Goal: Task Accomplishment & Management: Use online tool/utility

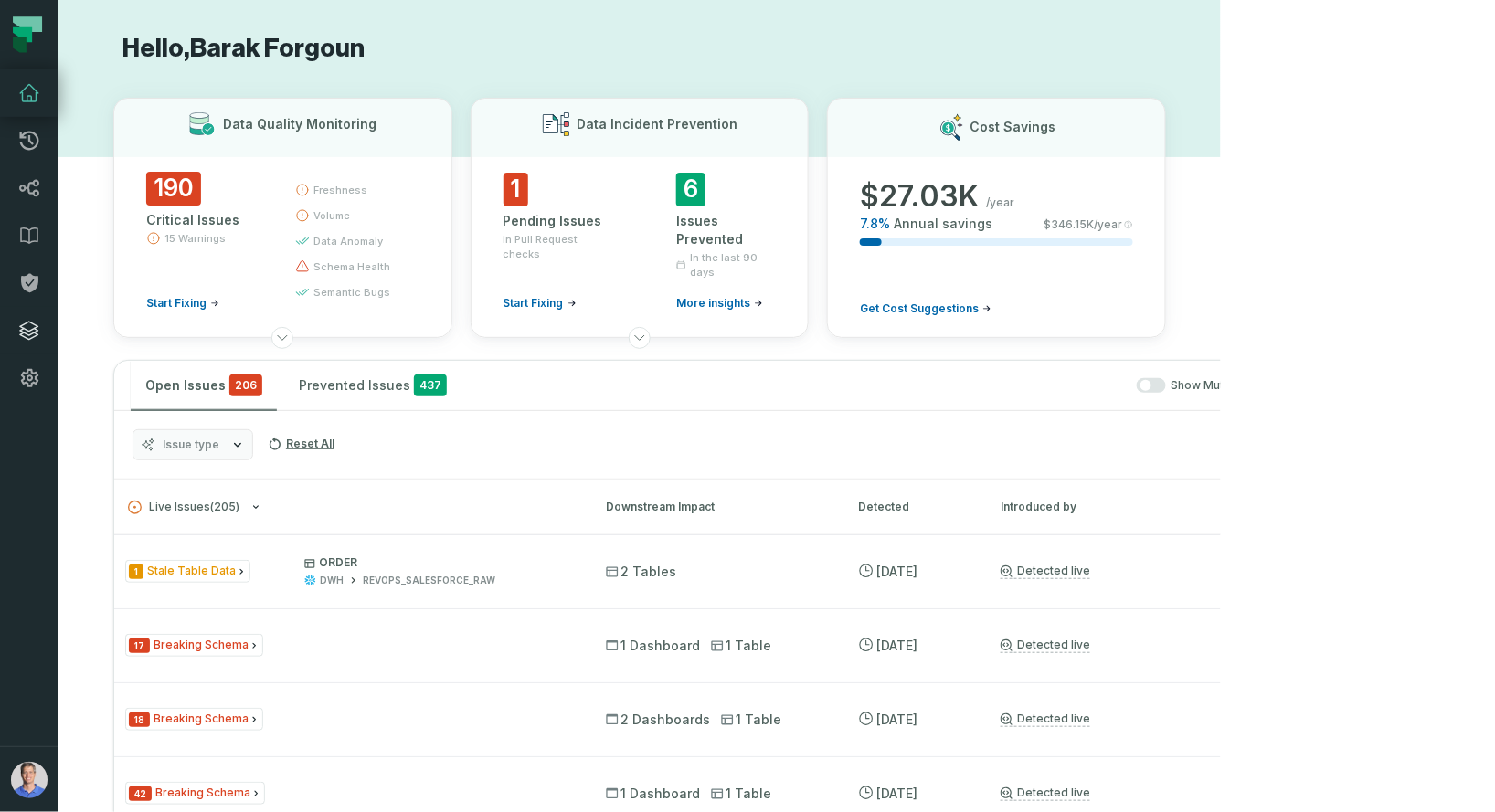
click at [28, 312] on link "Integrations" at bounding box center [29, 331] width 59 height 47
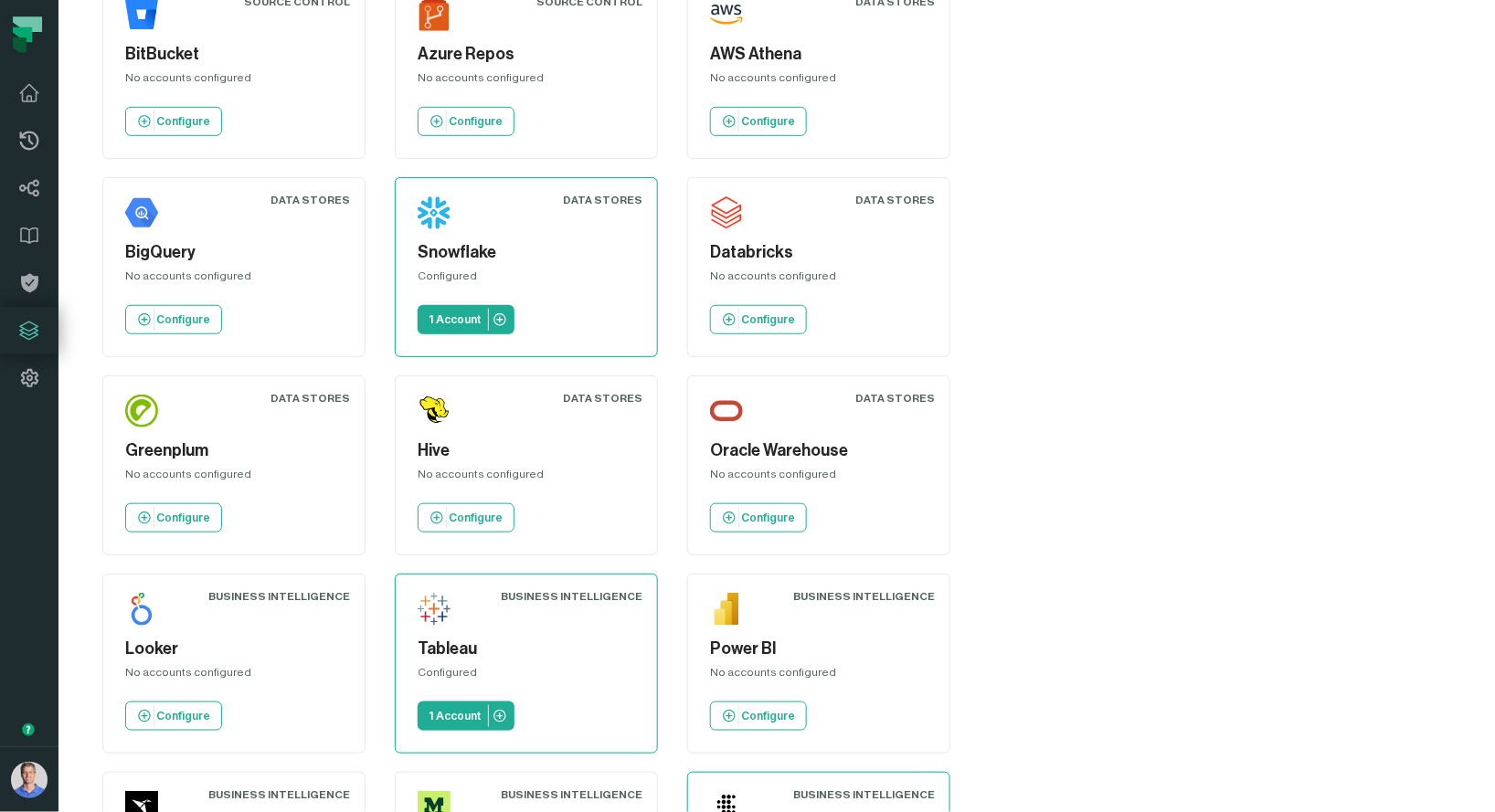
scroll to position [470, 0]
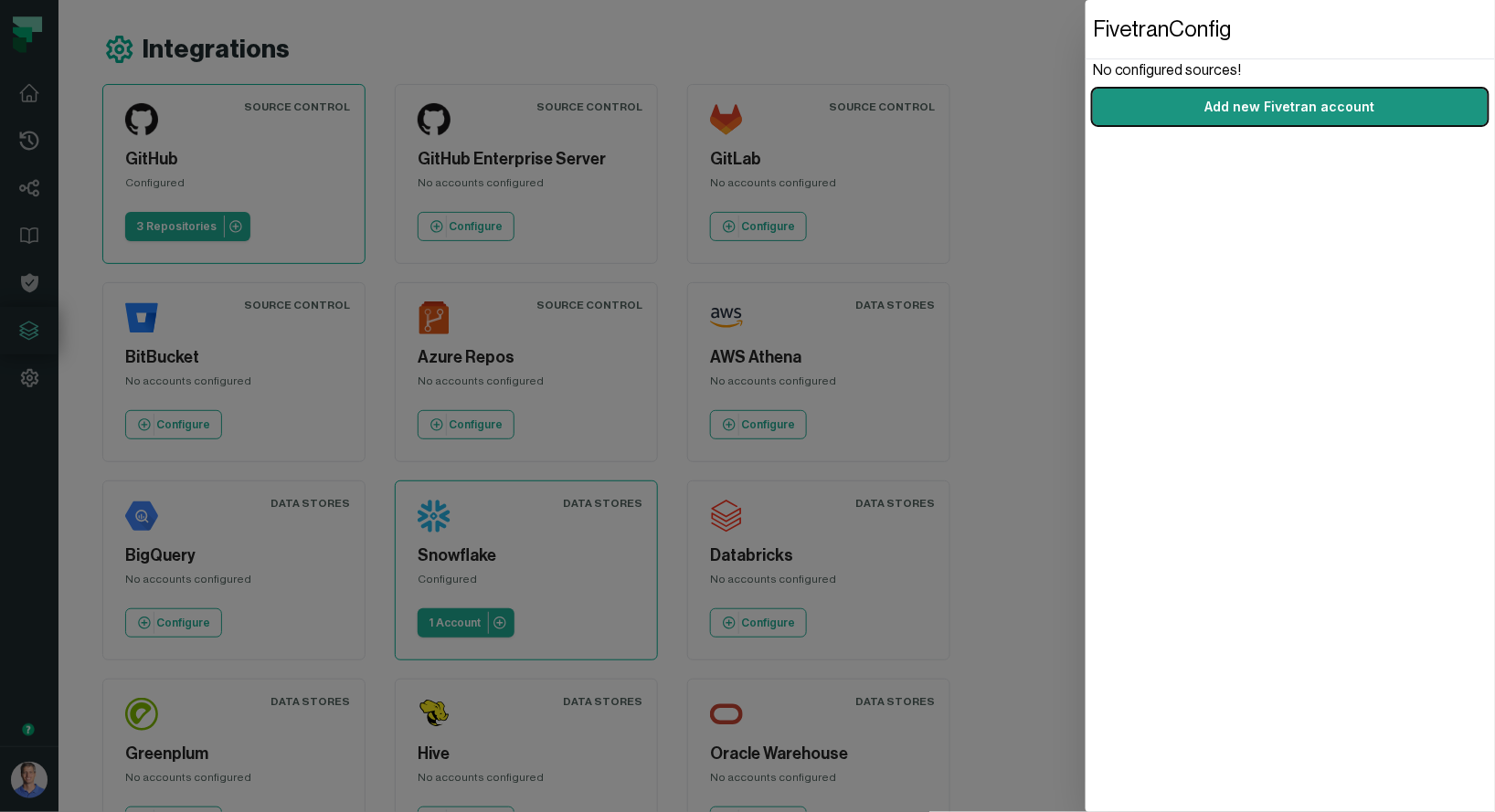
click at [1232, 100] on link "Add new Fivetran account" at bounding box center [1290, 107] width 394 height 37
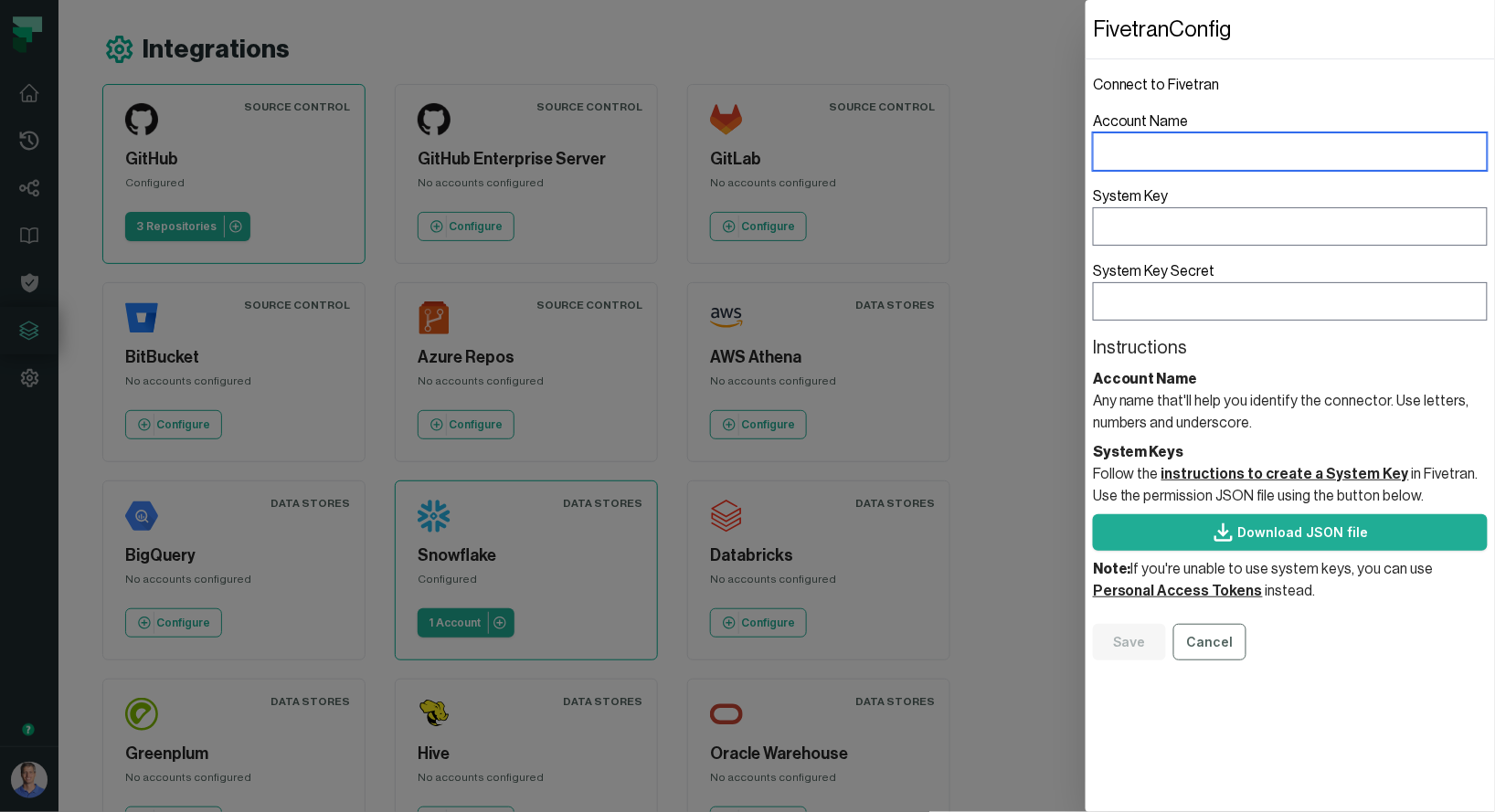
click at [1209, 149] on input "Account Name" at bounding box center [1290, 152] width 394 height 38
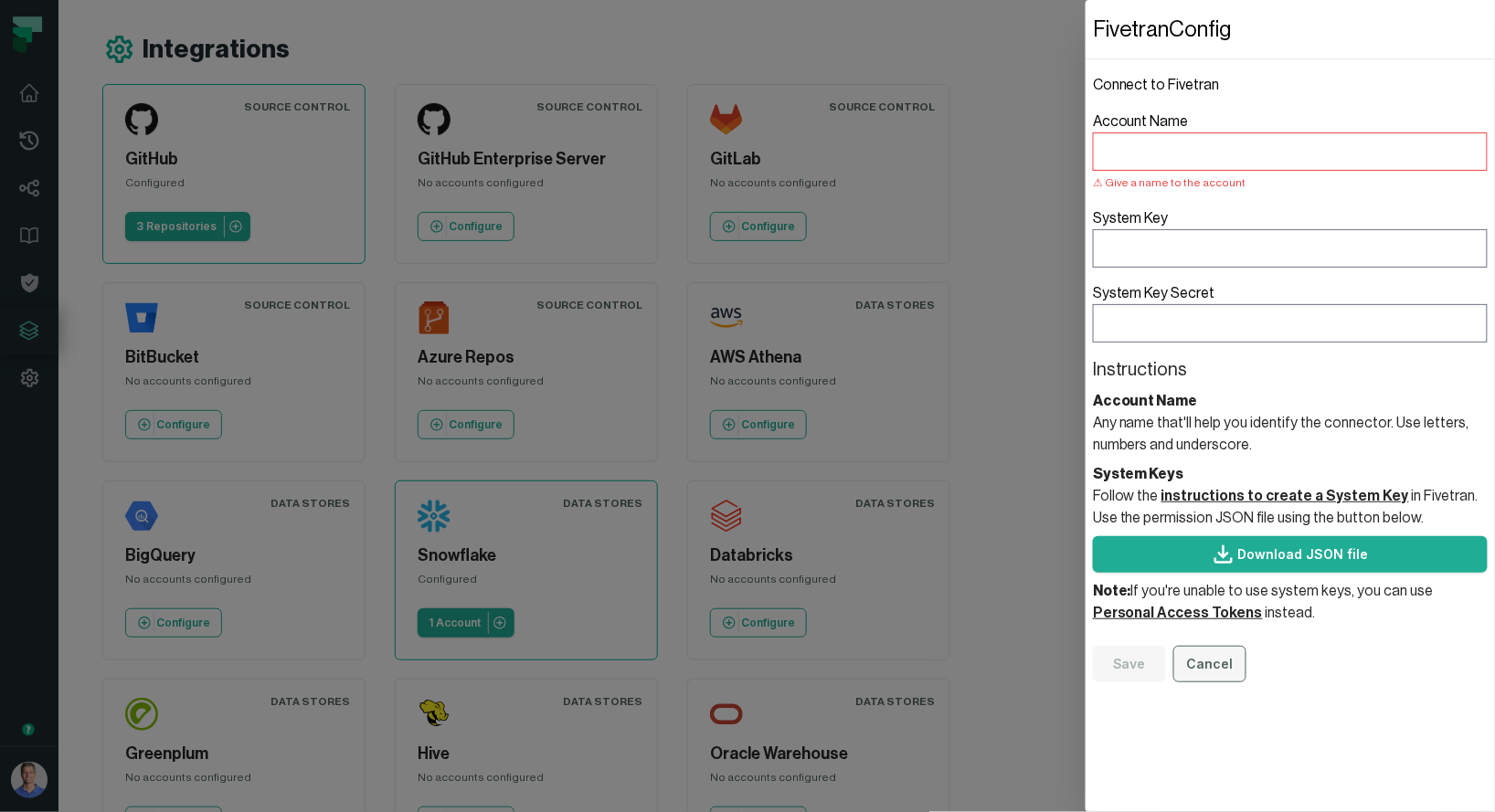
click at [1210, 627] on fieldset "Connect to Fivetran Account Name Give a name to the account System Key System K…" at bounding box center [1290, 378] width 394 height 608
click at [1212, 649] on button "Cancel" at bounding box center [1210, 664] width 73 height 37
